Goal: Obtain resource: Obtain resource

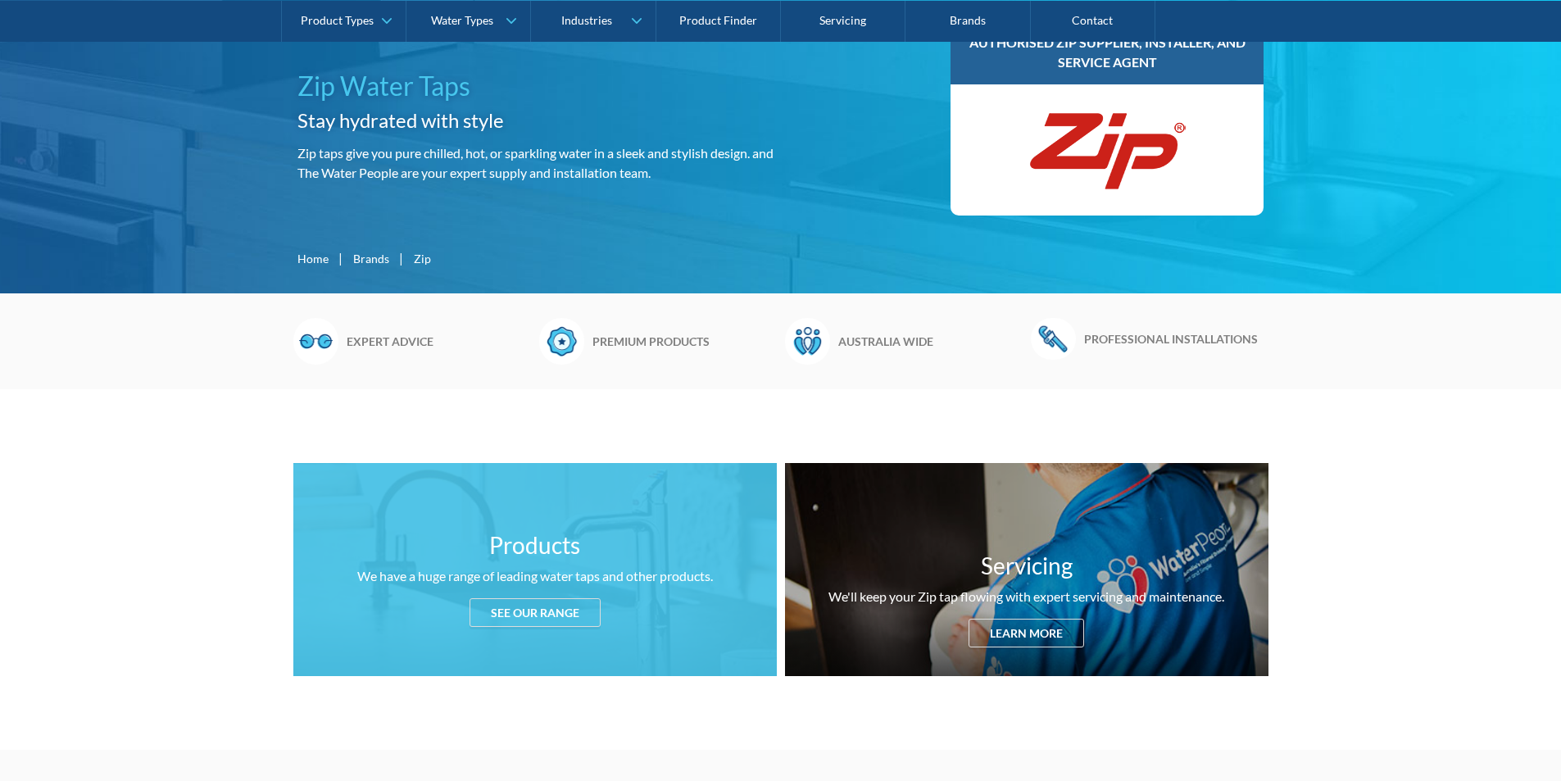
click at [537, 614] on div "See our range" at bounding box center [534, 612] width 131 height 29
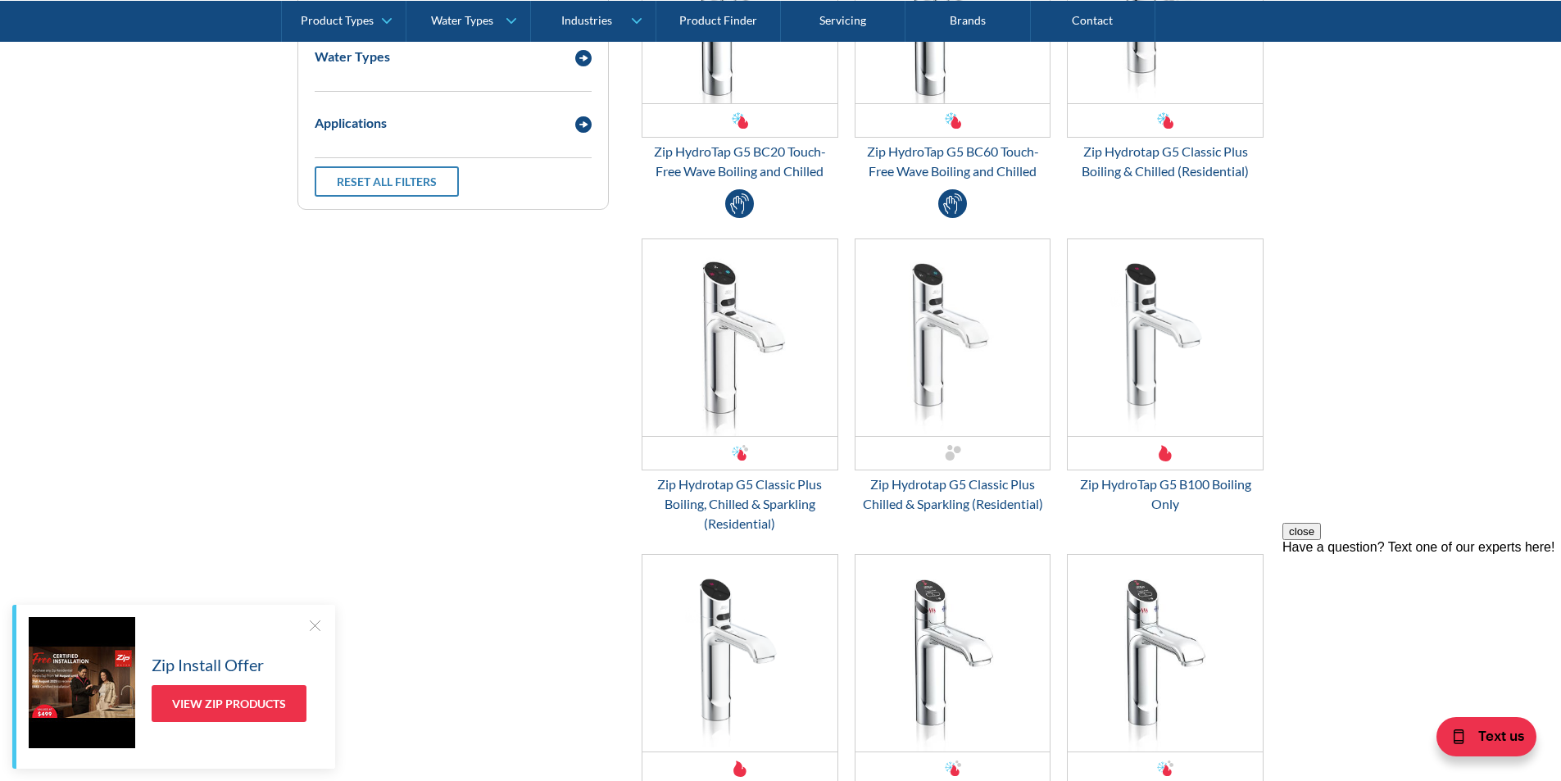
scroll to position [2169, 0]
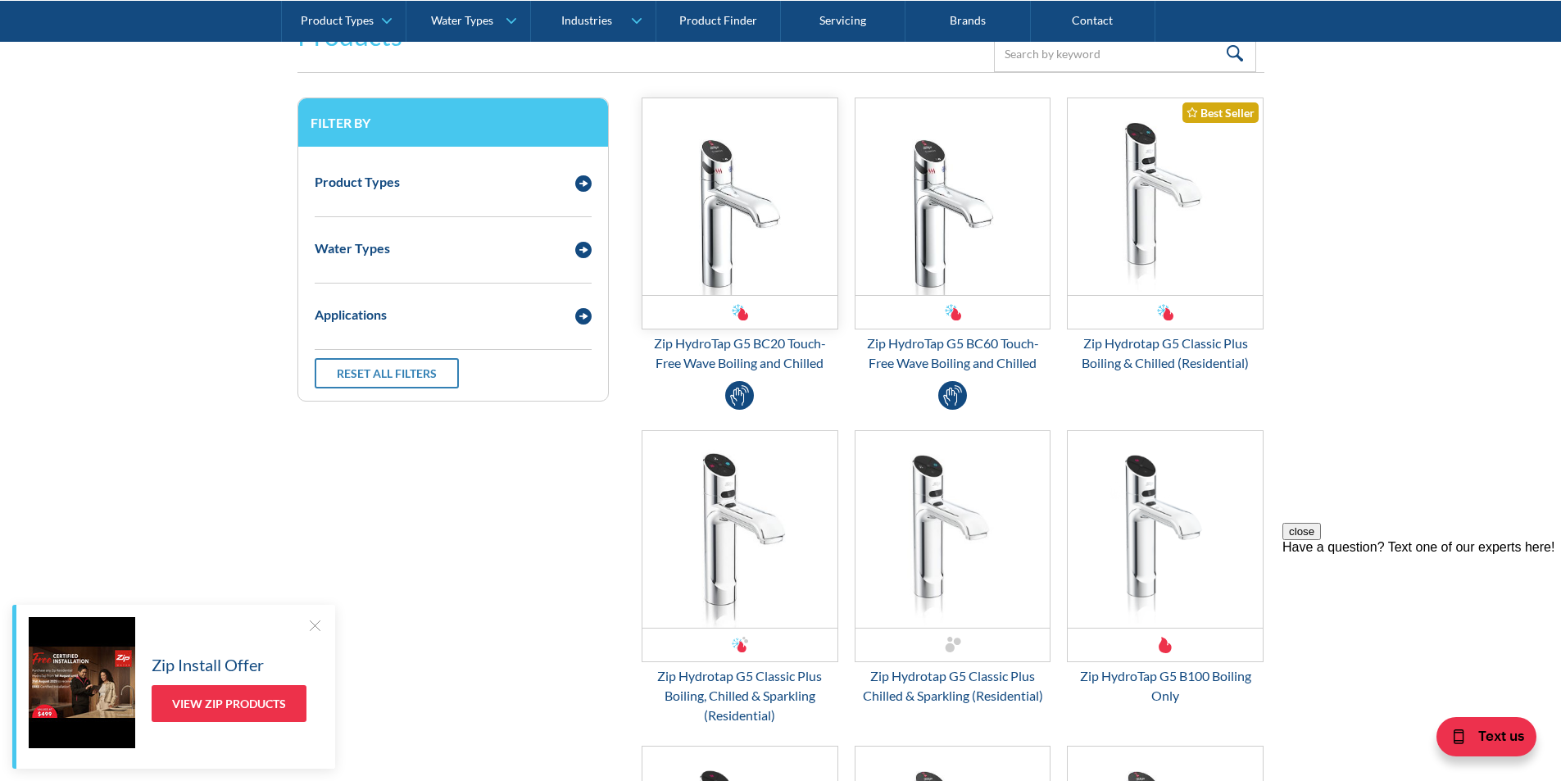
click at [761, 315] on div "Email Form 3" at bounding box center [739, 312] width 195 height 34
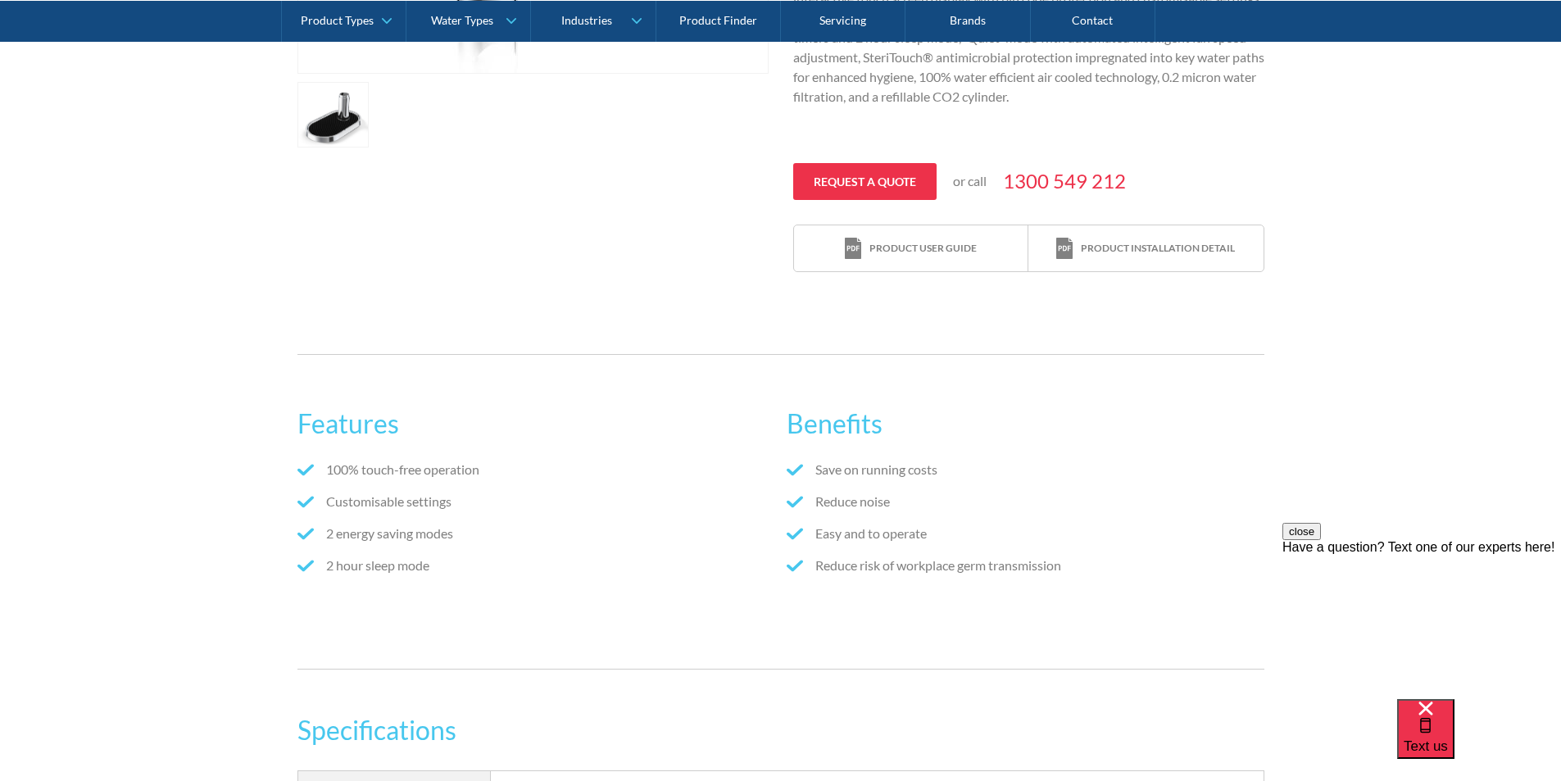
scroll to position [737, 0]
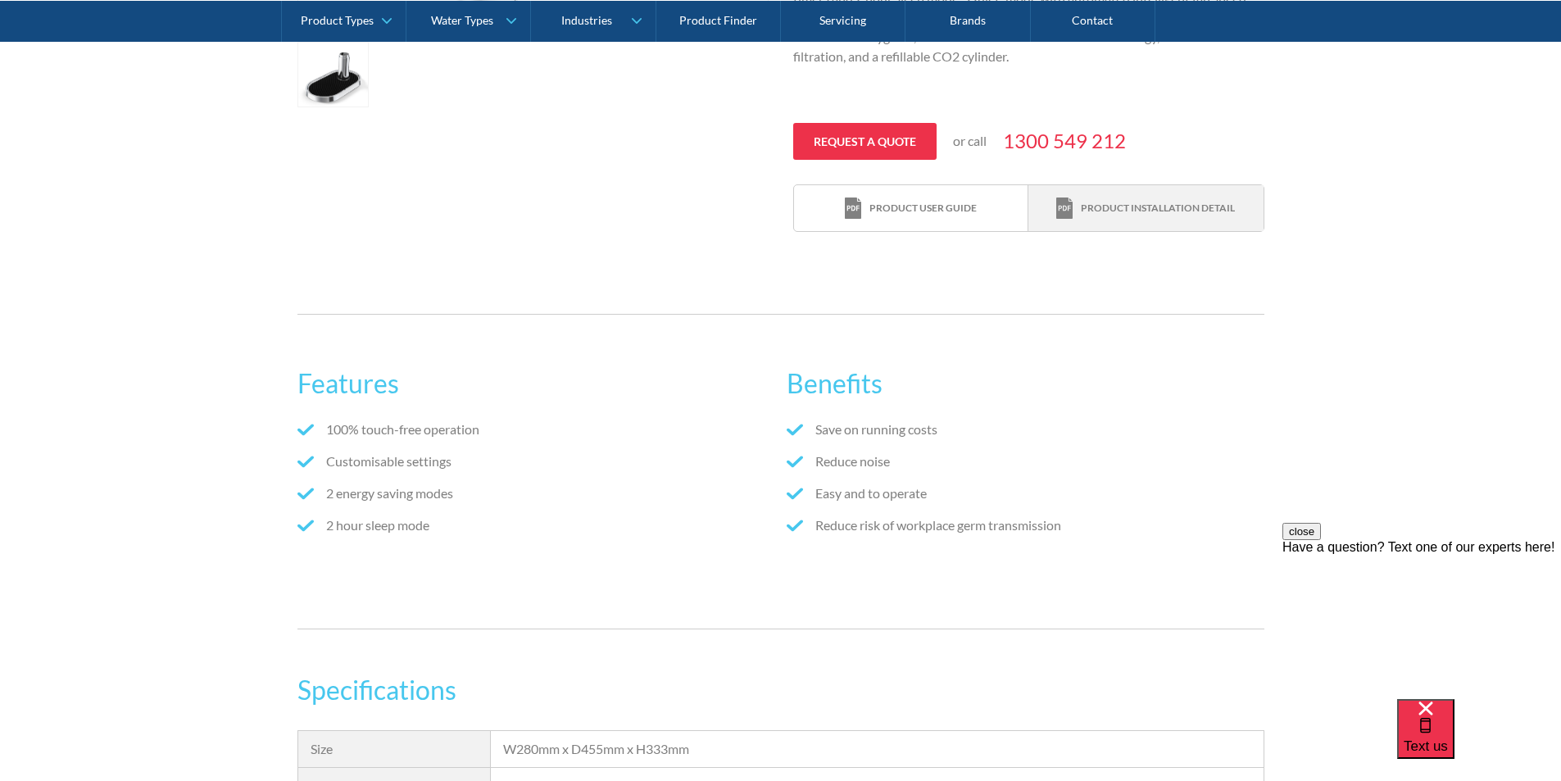
click at [1140, 220] on link "Product installation detail" at bounding box center [1145, 208] width 234 height 47
